Goal: Information Seeking & Learning: Find specific fact

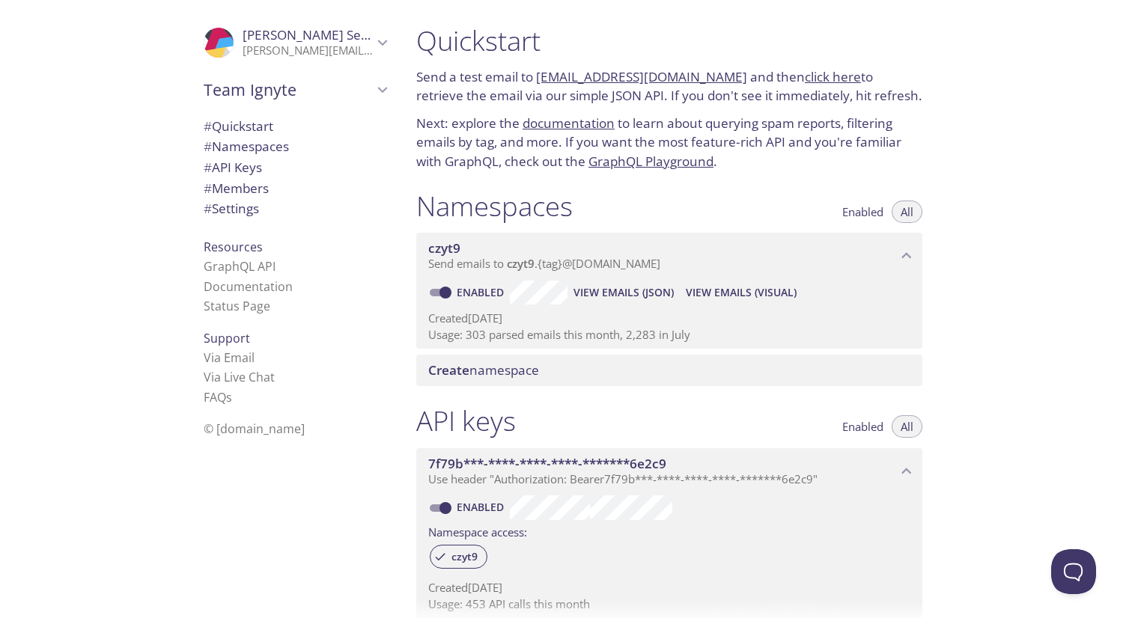
click at [734, 290] on span "View Emails (Visual)" at bounding box center [741, 293] width 111 height 18
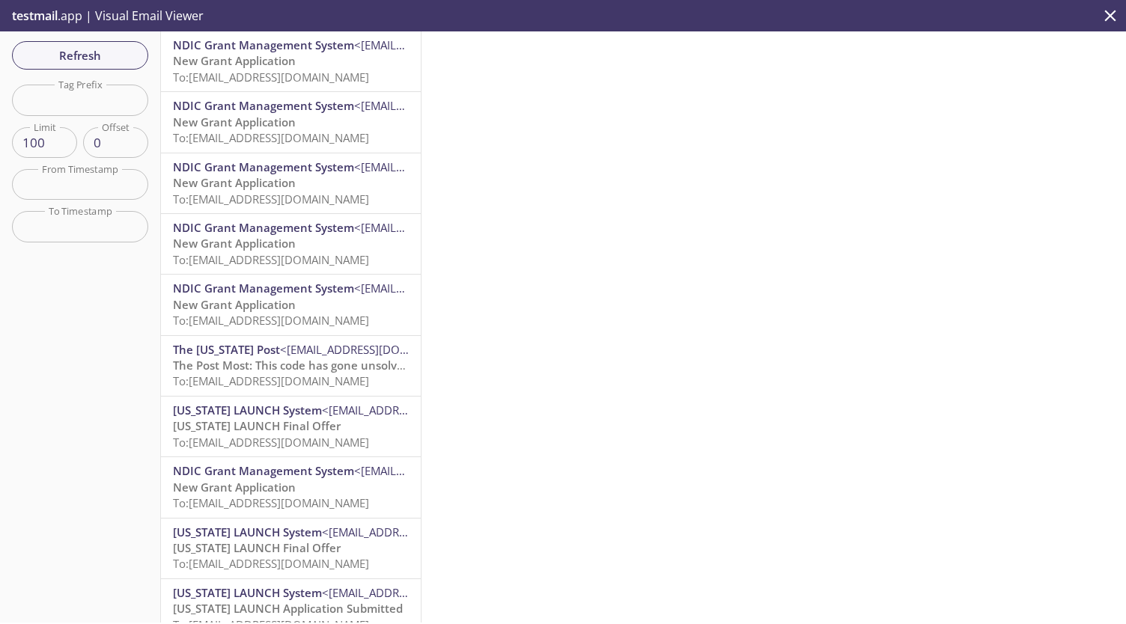
click at [75, 98] on input "text" at bounding box center [80, 100] width 136 height 31
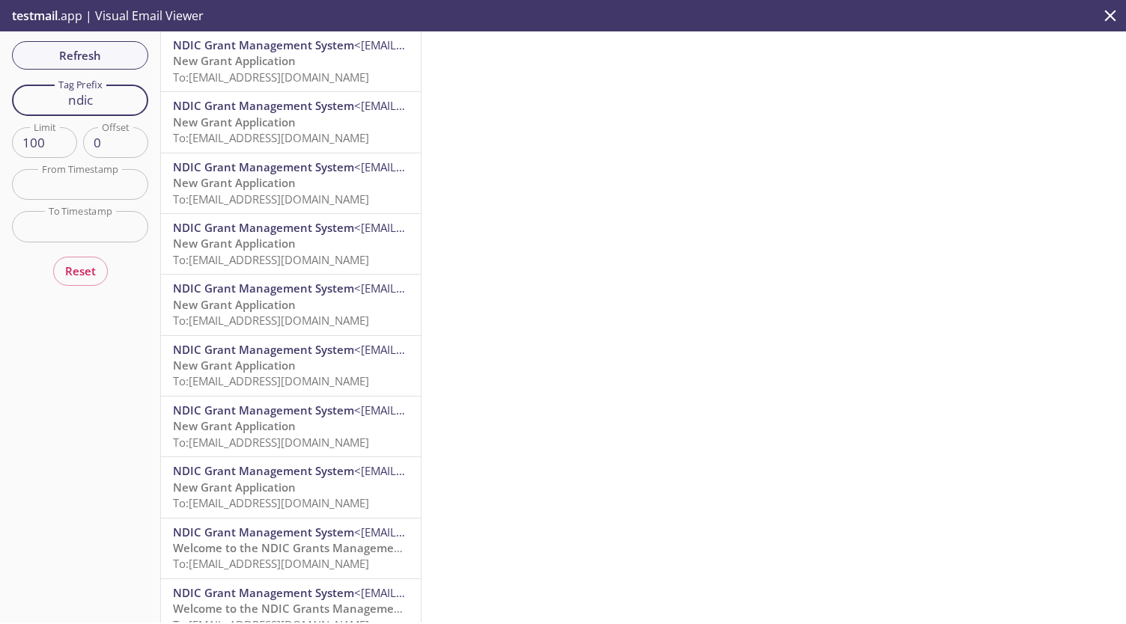
click at [96, 102] on input "ndic" at bounding box center [80, 100] width 136 height 31
type input "n"
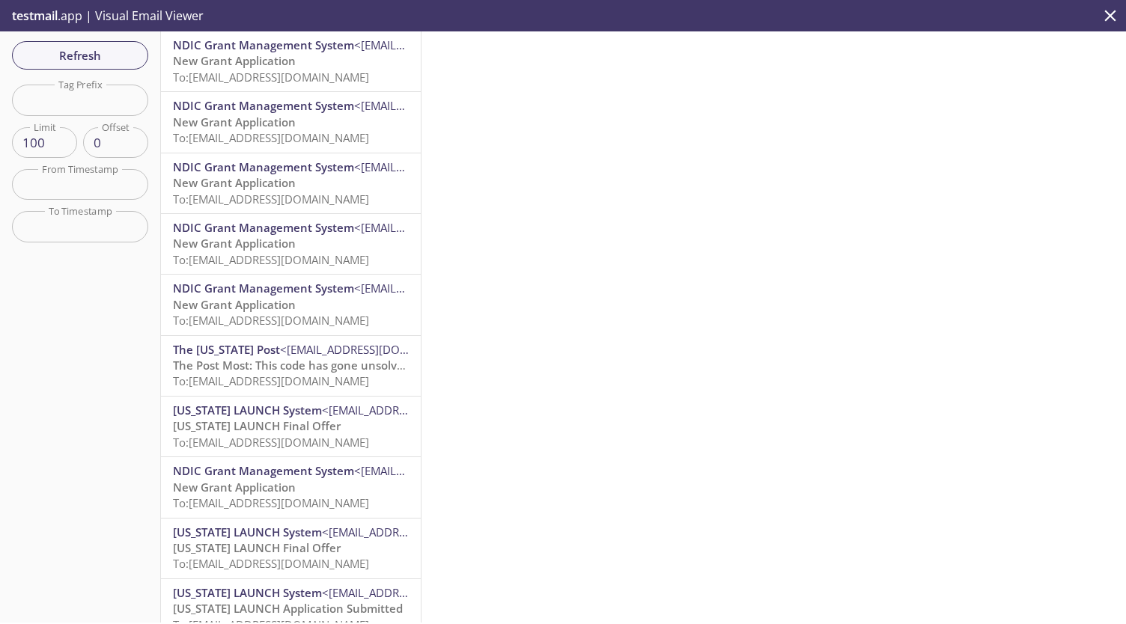
click at [94, 100] on input "text" at bounding box center [80, 100] width 136 height 31
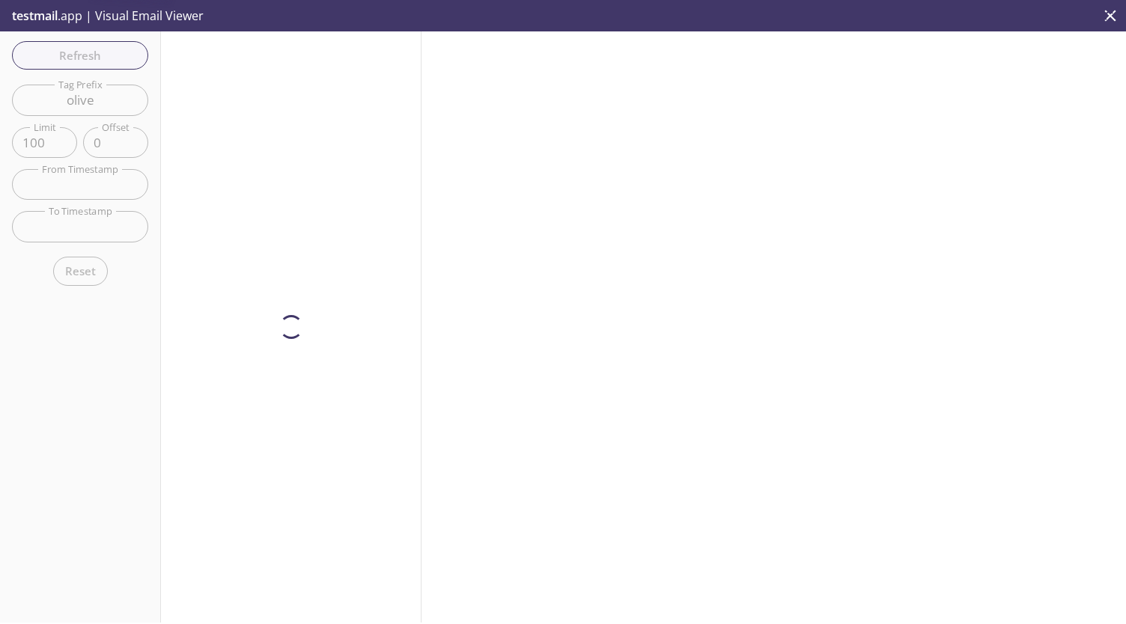
click at [81, 281] on div "Reset" at bounding box center [80, 272] width 55 height 36
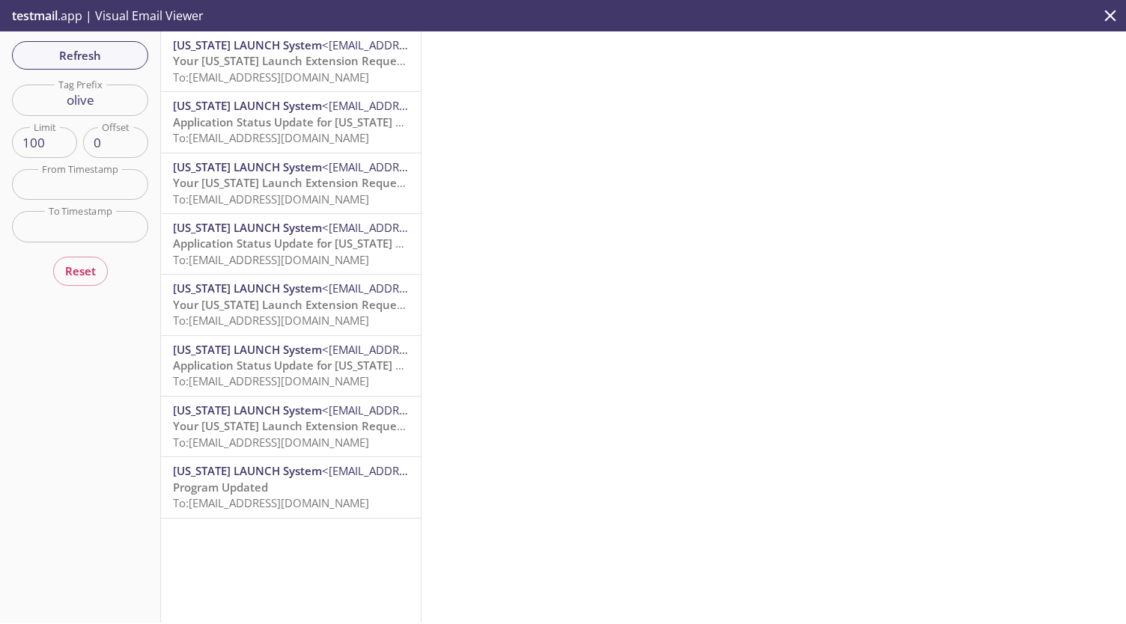
click at [81, 104] on input "olive" at bounding box center [80, 100] width 136 height 31
click at [81, 103] on input "olive" at bounding box center [80, 100] width 136 height 31
click at [90, 305] on div "Refresh Filters Tag Prefix batch Tag Prefix Limit 100 Limit Offset 0 Offset Fro…" at bounding box center [80, 326] width 161 height 591
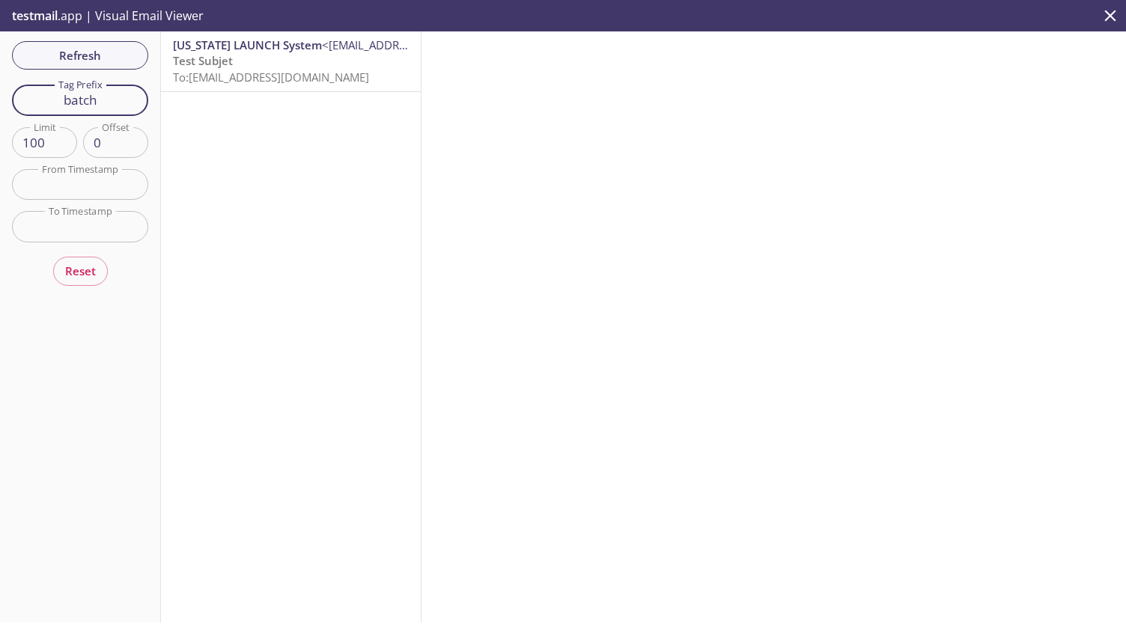
click at [107, 102] on input "batch" at bounding box center [80, 100] width 136 height 31
type input "b"
click at [82, 272] on div "Refresh Filters Tag Prefix Tag Prefix Limit 100 Limit Offset 0 Offset From Time…" at bounding box center [80, 326] width 161 height 591
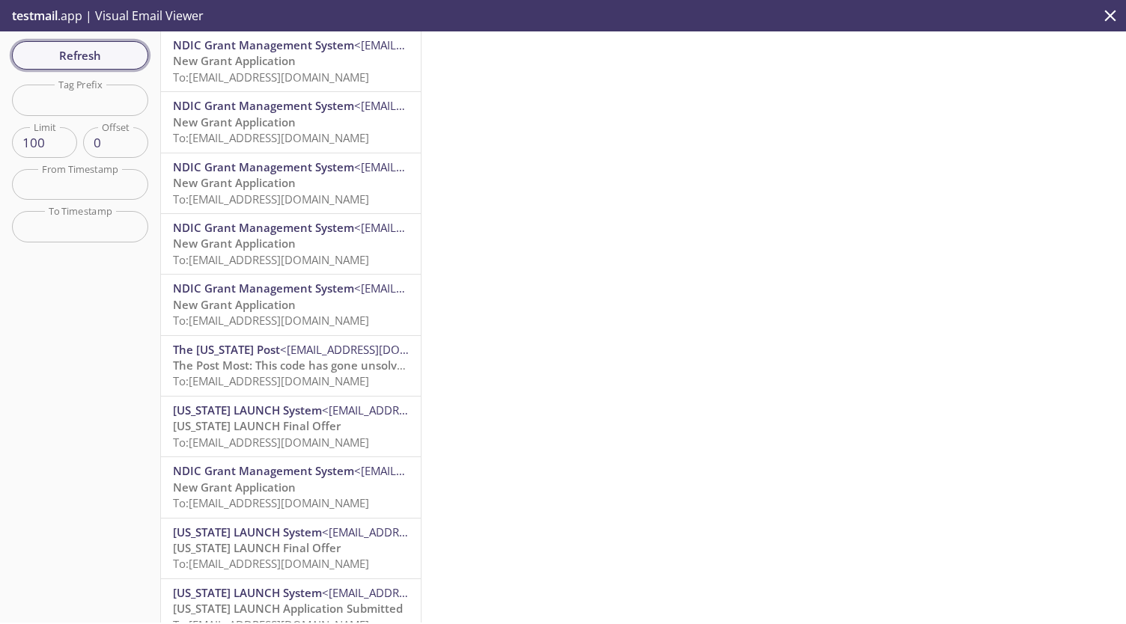
click at [69, 47] on span "Refresh" at bounding box center [80, 55] width 112 height 19
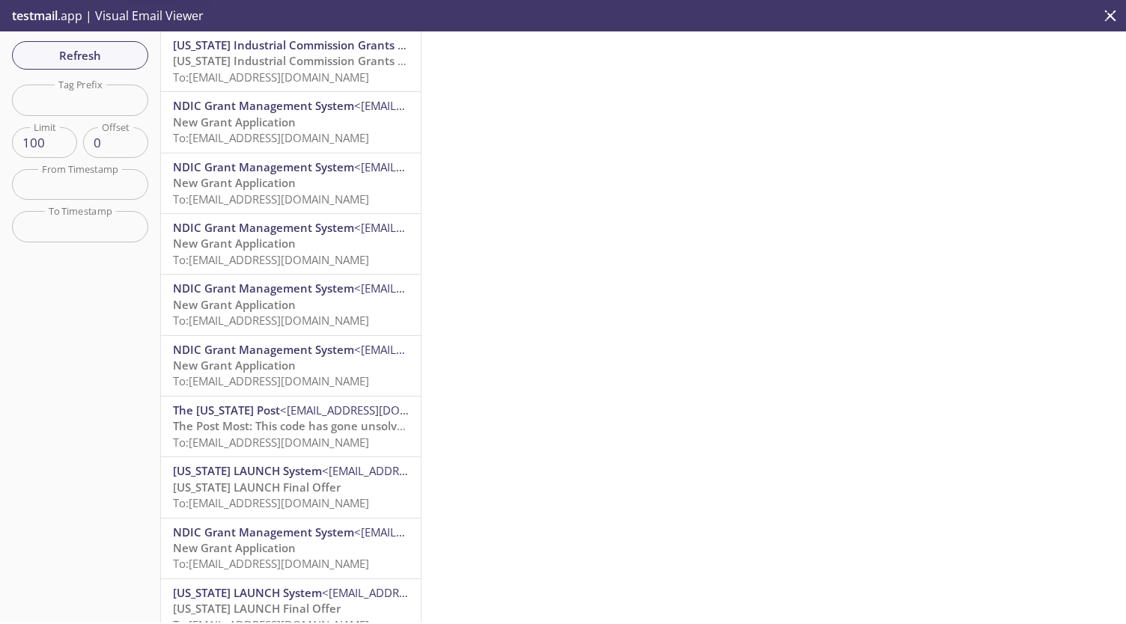
click at [274, 49] on span "[US_STATE] Industrial Commission Grants Management System" at bounding box center [343, 44] width 340 height 15
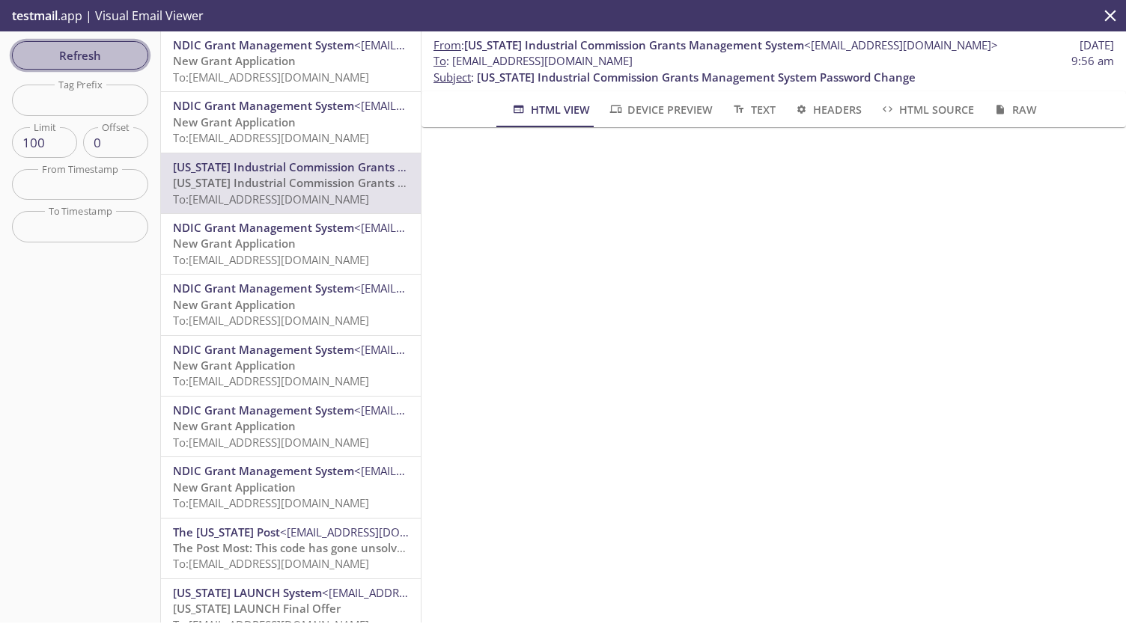
click at [78, 55] on span "Refresh" at bounding box center [80, 55] width 112 height 19
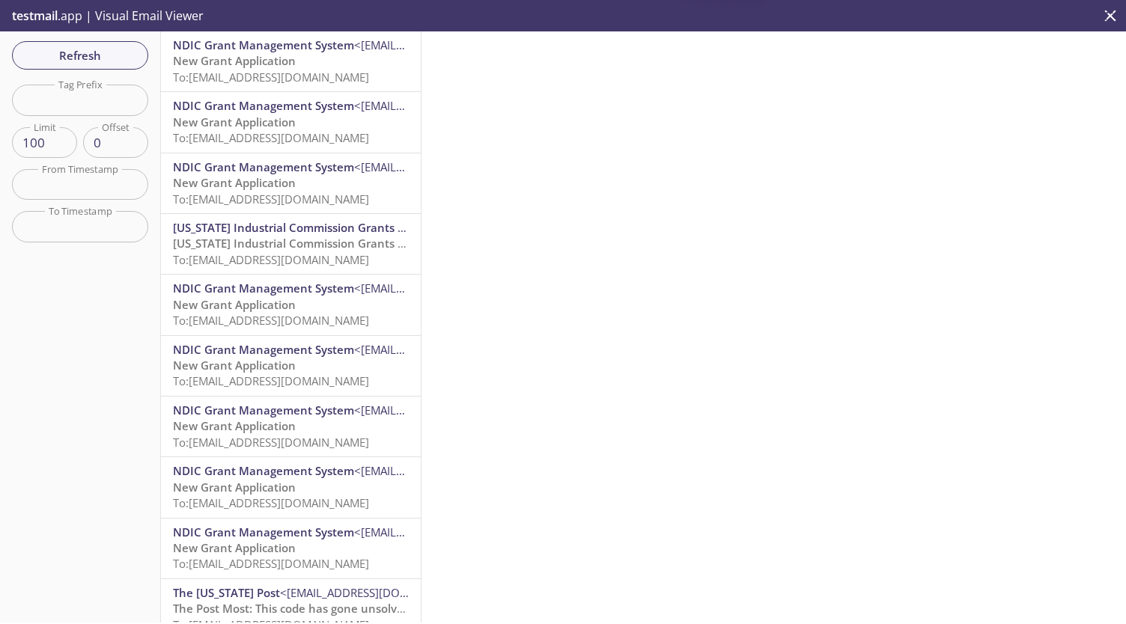
click at [252, 61] on span "New Grant Application" at bounding box center [234, 60] width 123 height 15
